Goal: Information Seeking & Learning: Check status

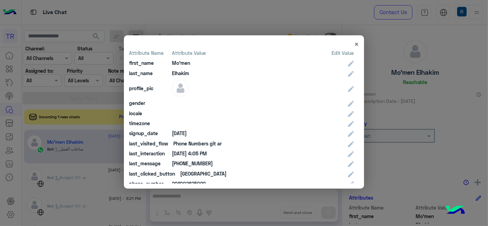
scroll to position [194, 0]
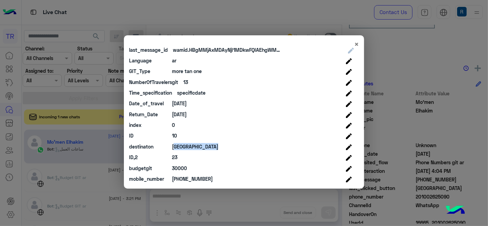
click at [113, 186] on modal-container "× Attribute Name Attribute Value Edit Value first_name Mo'men last_name [PERSON…" at bounding box center [244, 113] width 488 height 226
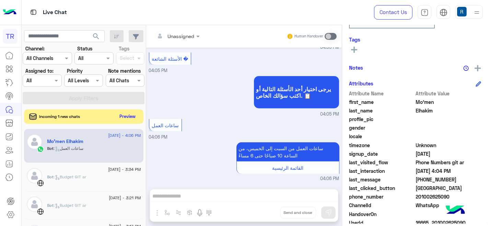
click at [134, 112] on button "Preview" at bounding box center [127, 116] width 21 height 9
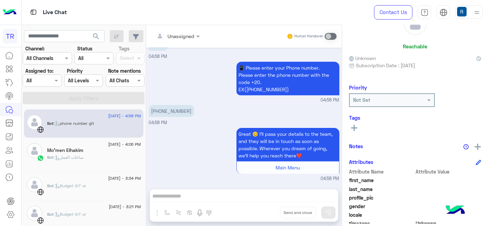
scroll to position [142, 0]
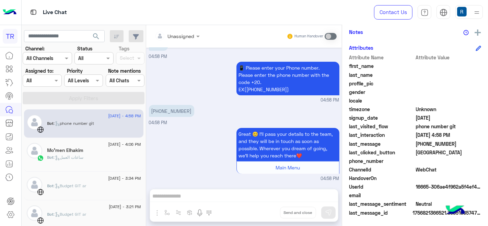
click at [476, 49] on icon at bounding box center [478, 48] width 4 height 4
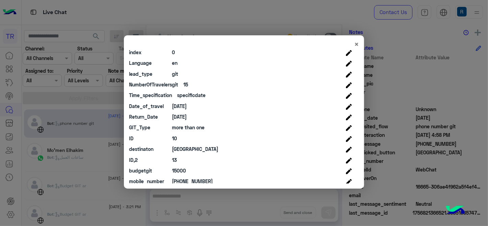
scroll to position [205, 0]
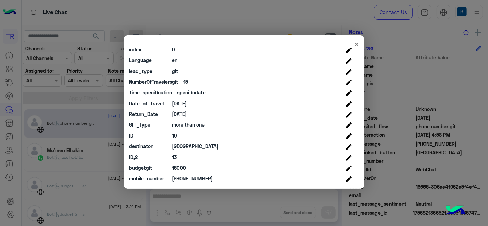
click at [172, 134] on div "10" at bounding box center [174, 135] width 5 height 7
click at [173, 134] on div "10" at bounding box center [174, 135] width 5 height 7
copy div "10"
click at [189, 93] on div "specificdate" at bounding box center [191, 92] width 28 height 7
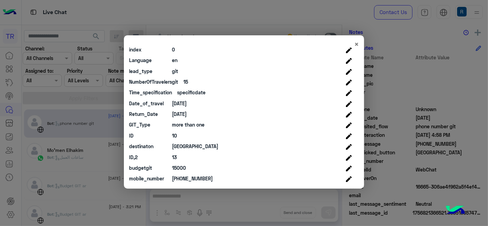
click at [189, 93] on div "specificdate" at bounding box center [191, 92] width 28 height 7
copy div "specificdate"
click at [175, 169] on div "15000" at bounding box center [179, 167] width 14 height 7
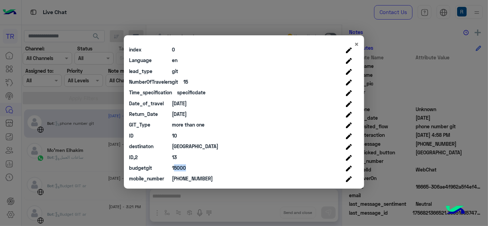
copy div "15000"
click at [183, 104] on div "[DATE]" at bounding box center [179, 103] width 15 height 7
click at [183, 103] on div "[DATE]" at bounding box center [179, 103] width 15 height 7
copy div "[DATE]"
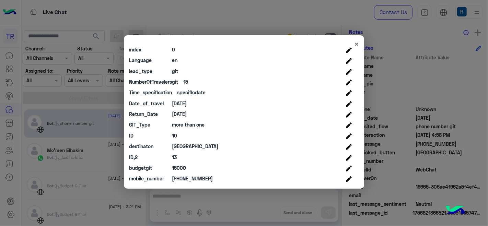
click at [189, 176] on div "[PHONE_NUMBER]" at bounding box center [192, 178] width 41 height 7
copy div "[PHONE_NUMBER]"
click at [180, 112] on div "[DATE]" at bounding box center [179, 114] width 15 height 7
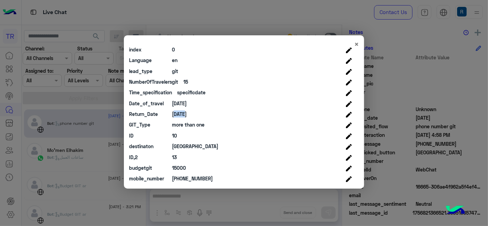
click at [180, 112] on div "[DATE]" at bounding box center [179, 114] width 15 height 7
click at [185, 102] on div "[DATE]" at bounding box center [179, 103] width 15 height 7
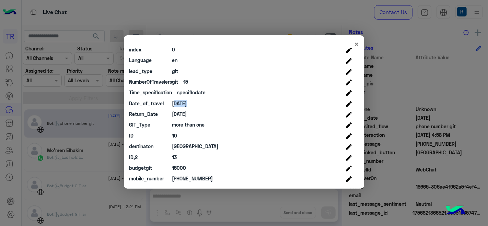
copy div "[DATE]"
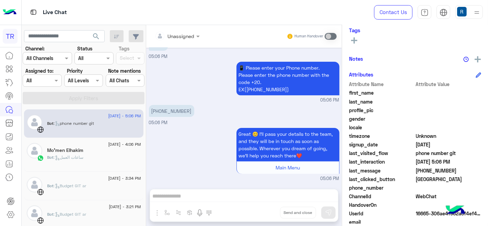
scroll to position [142, 0]
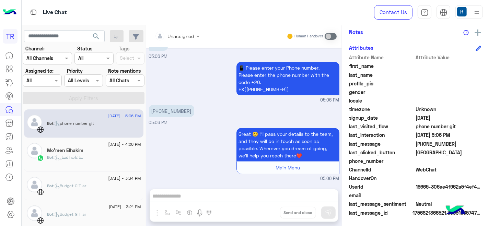
click at [477, 46] on icon at bounding box center [478, 48] width 4 height 4
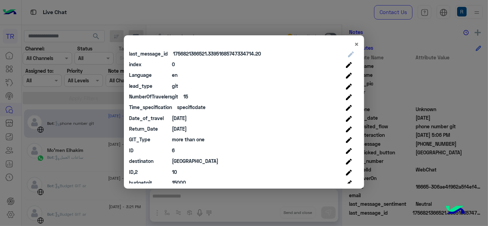
scroll to position [205, 0]
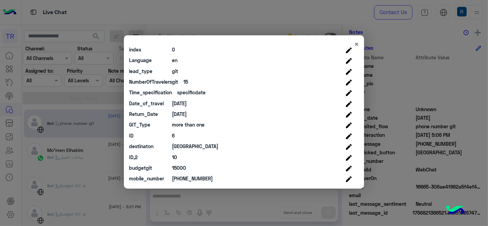
click at [176, 143] on div "[GEOGRAPHIC_DATA]" at bounding box center [195, 146] width 46 height 7
copy div "[GEOGRAPHIC_DATA]"
click at [210, 189] on modal-container "× Attribute Name Attribute Value Edit Value first_name last_name profile_pic ge…" at bounding box center [244, 113] width 488 height 226
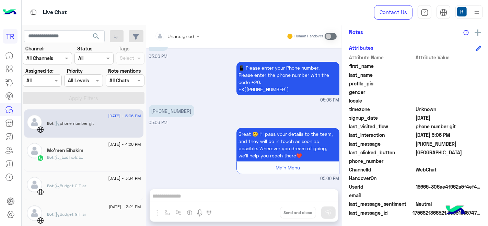
scroll to position [0, 0]
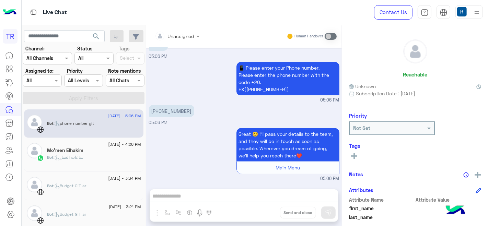
click at [425, 72] on h6 "Reachable" at bounding box center [415, 74] width 24 height 6
click at [372, 93] on span "Subscription Date : [DATE]" at bounding box center [385, 93] width 59 height 7
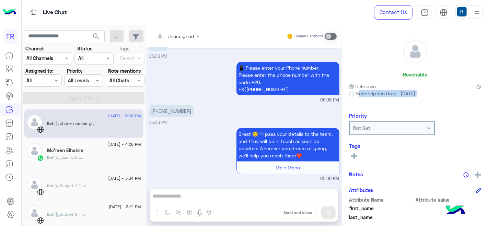
click at [372, 93] on span "Subscription Date : [DATE]" at bounding box center [385, 93] width 59 height 7
click at [366, 92] on span "Subscription Date : [DATE]" at bounding box center [385, 93] width 59 height 7
click at [356, 86] on span "Unknown" at bounding box center [362, 86] width 27 height 7
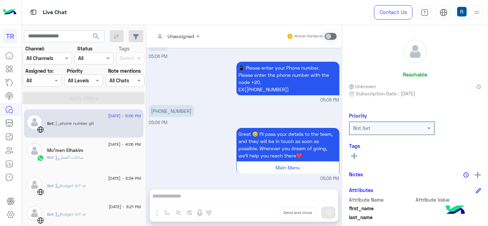
click at [356, 86] on span "Unknown" at bounding box center [362, 86] width 27 height 7
click at [376, 90] on span "Subscription Date : [DATE]" at bounding box center [385, 93] width 59 height 7
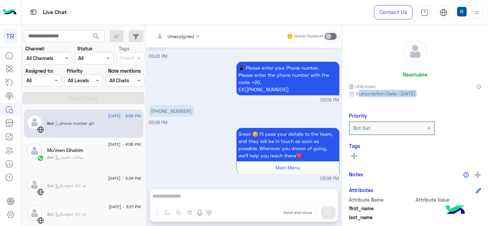
click at [396, 93] on span "Subscription Date : [DATE]" at bounding box center [385, 93] width 59 height 7
drag, startPoint x: 430, startPoint y: 93, endPoint x: 401, endPoint y: 90, distance: 29.3
click at [401, 90] on span "Subscription Date : [DATE]" at bounding box center [415, 93] width 132 height 7
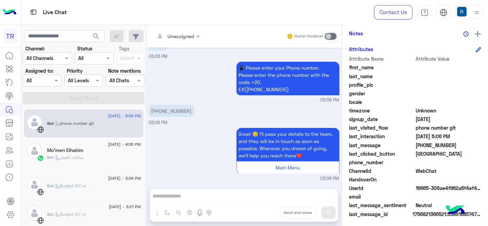
scroll to position [142, 0]
